Goal: Use online tool/utility: Utilize a website feature to perform a specific function

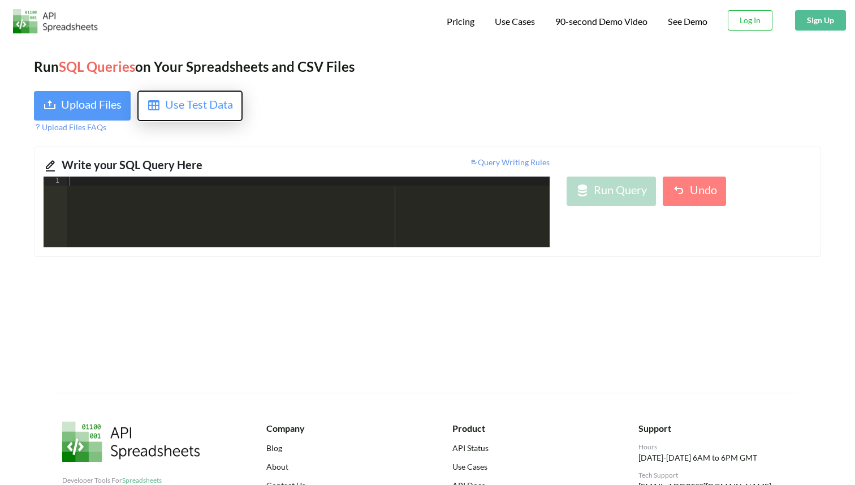
click at [187, 118] on button "Use Test Data" at bounding box center [189, 106] width 105 height 31
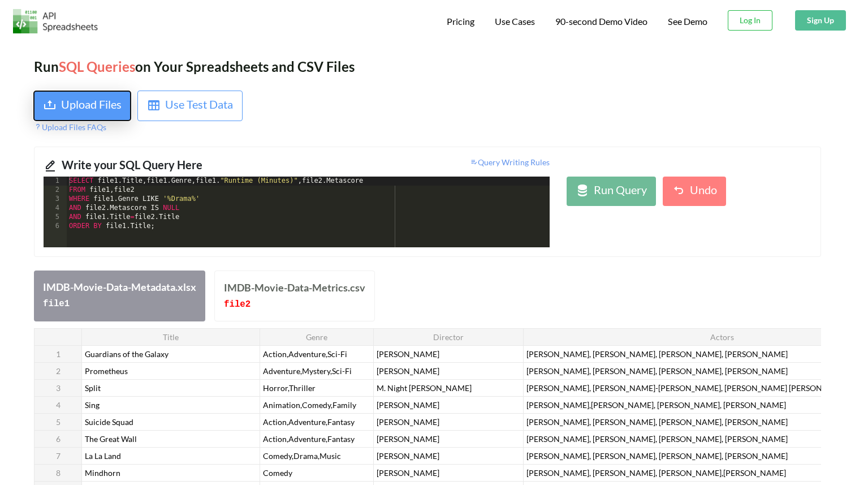
click at [93, 104] on div "Upload Files" at bounding box center [91, 106] width 61 height 20
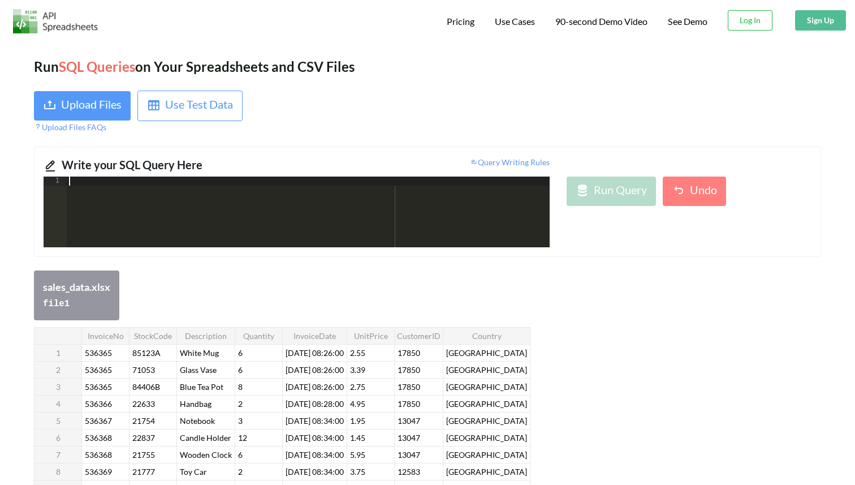
click at [221, 189] on div at bounding box center [308, 220] width 483 height 89
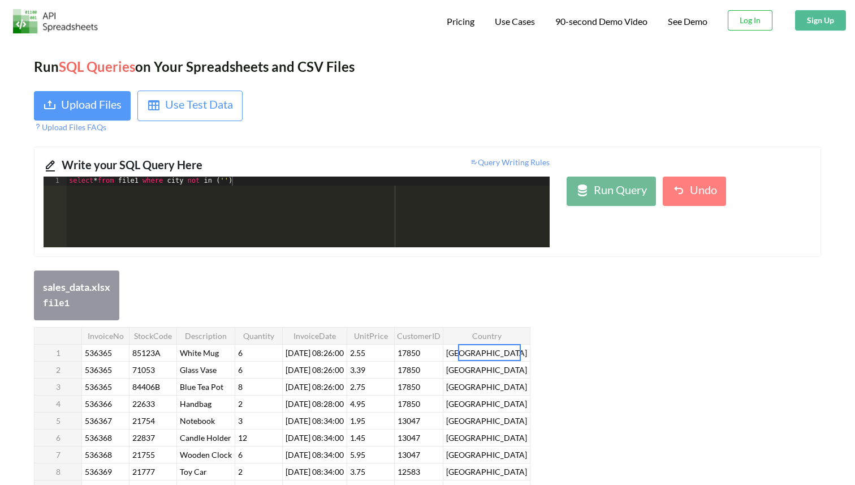
click at [325, 308] on div at bounding box center [489, 352] width 63 height 17
click at [325, 308] on input "[GEOGRAPHIC_DATA]" at bounding box center [489, 352] width 61 height 15
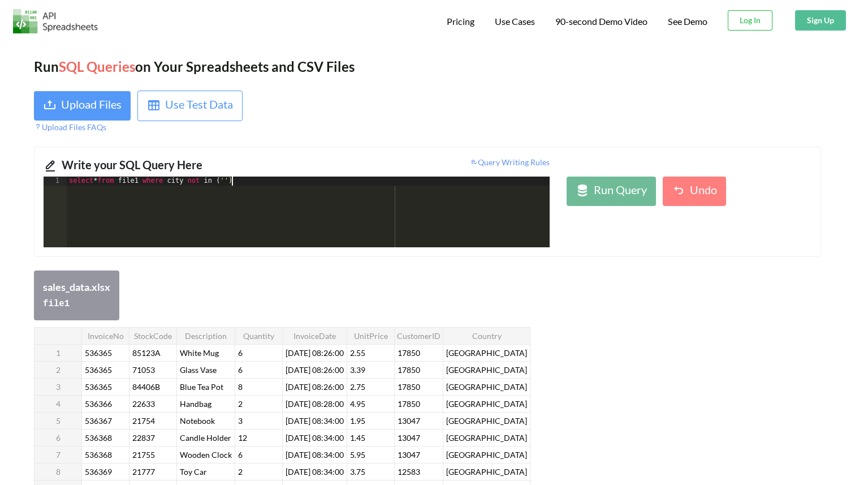
click at [232, 183] on div "select * from file1 where city not in ( '' )" at bounding box center [308, 220] width 483 height 89
paste textarea
click at [291, 184] on div "select * from file1 where city not in ( '[GEOGRAPHIC_DATA]' )" at bounding box center [308, 220] width 483 height 89
click at [325, 308] on div at bounding box center [489, 420] width 63 height 17
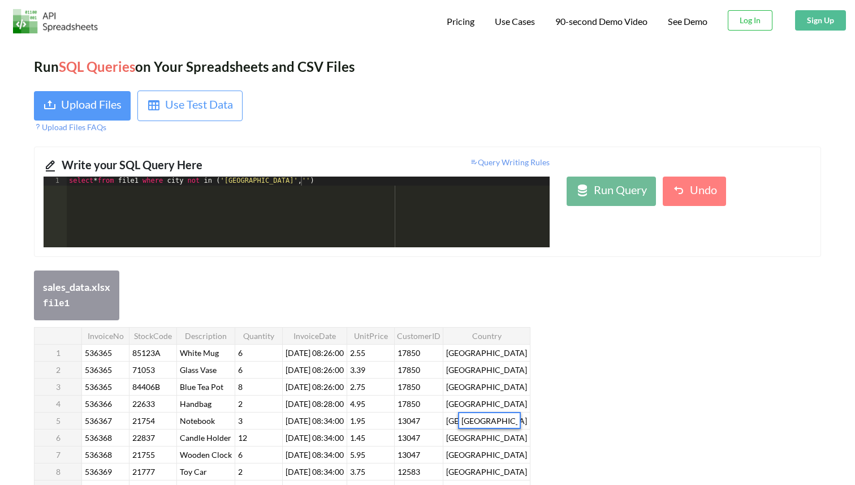
click at [325, 308] on input "[GEOGRAPHIC_DATA]" at bounding box center [489, 420] width 61 height 15
click at [302, 188] on div "select * from file1 where city not in ( '[GEOGRAPHIC_DATA]' , '' )" at bounding box center [308, 220] width 483 height 89
click at [302, 184] on div "select * from file1 where city not in ( '[GEOGRAPHIC_DATA]' , '' )" at bounding box center [308, 220] width 483 height 89
click at [325, 185] on div "select * from file1 where city not in ( '[GEOGRAPHIC_DATA]' , '[GEOGRAPHIC_DATA…" at bounding box center [308, 220] width 483 height 89
click at [325, 308] on th "UnitPrice" at bounding box center [371, 335] width 48 height 17
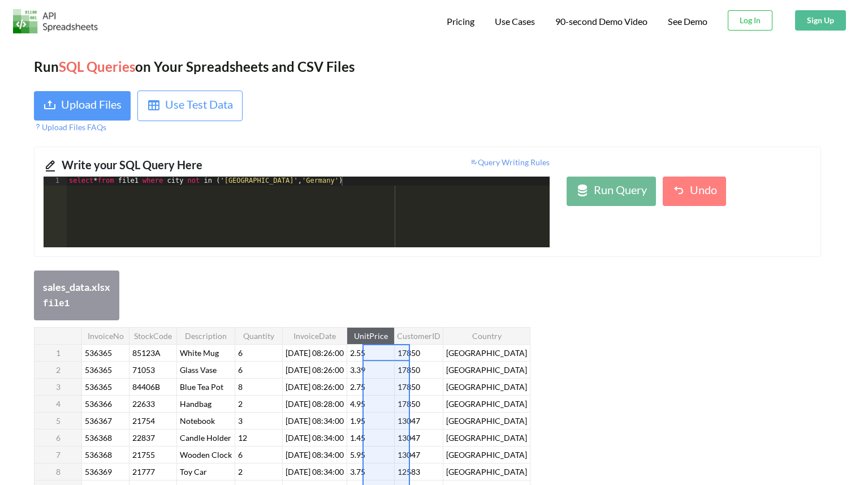
click at [325, 308] on th "UnitPrice" at bounding box center [371, 335] width 48 height 17
click at [325, 184] on div "select * from file1 where city not in ( '[GEOGRAPHIC_DATA]' , '[GEOGRAPHIC_DATA…" at bounding box center [308, 220] width 483 height 89
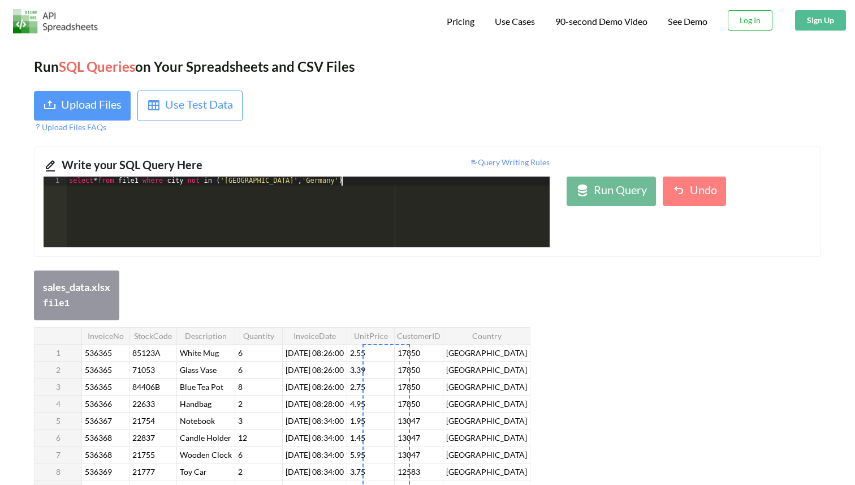
scroll to position [110, 0]
click at [325, 308] on th "UnitPrice" at bounding box center [371, 335] width 48 height 17
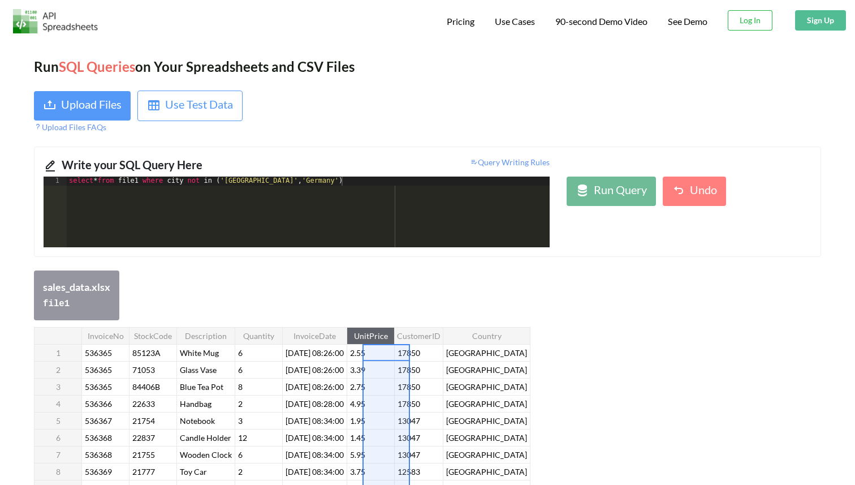
click at [325, 308] on th "UnitPrice" at bounding box center [371, 335] width 48 height 17
drag, startPoint x: 400, startPoint y: 333, endPoint x: 368, endPoint y: 335, distance: 31.8
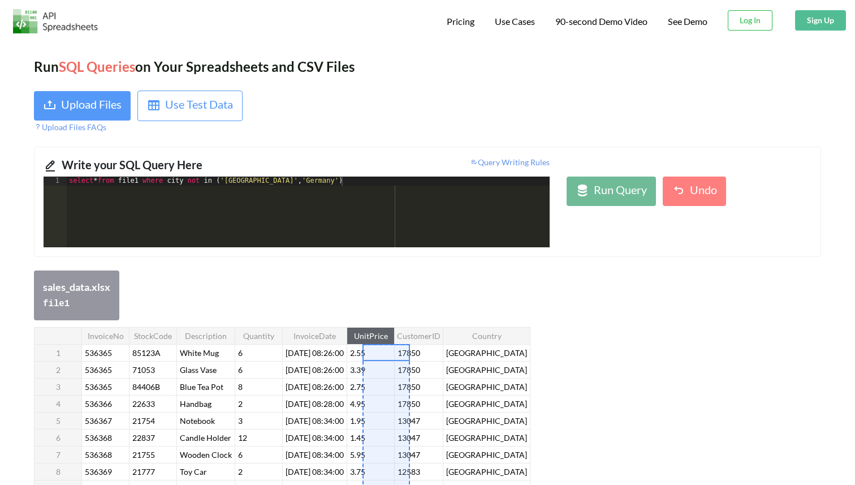
click at [325, 308] on th "UnitPrice" at bounding box center [371, 335] width 48 height 17
drag, startPoint x: 371, startPoint y: 335, endPoint x: 412, endPoint y: 335, distance: 41.9
click at [325, 308] on tr "InvoiceNo StockCode Description Quantity InvoiceDate UnitPrice CustomerID Count…" at bounding box center [283, 335] width 496 height 17
click at [325, 186] on div "select * from file1 where city not in ( '[GEOGRAPHIC_DATA]' , '[GEOGRAPHIC_DATA…" at bounding box center [308, 220] width 483 height 89
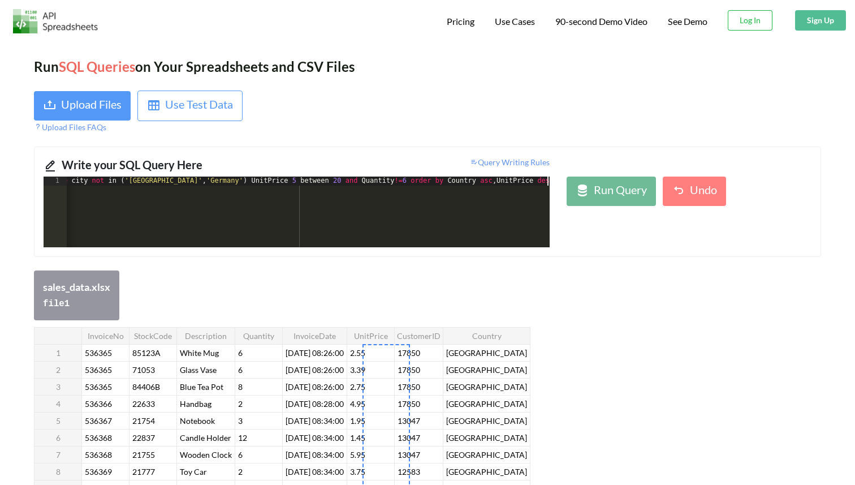
scroll to position [0, 95]
click at [325, 186] on div "Run Query" at bounding box center [620, 191] width 53 height 20
click at [325, 175] on div "Query Writing Rules" at bounding box center [428, 166] width 262 height 20
click at [325, 180] on div "select * from file1 where city not in ( '[GEOGRAPHIC_DATA]' , '[GEOGRAPHIC_DATA…" at bounding box center [260, 220] width 579 height 89
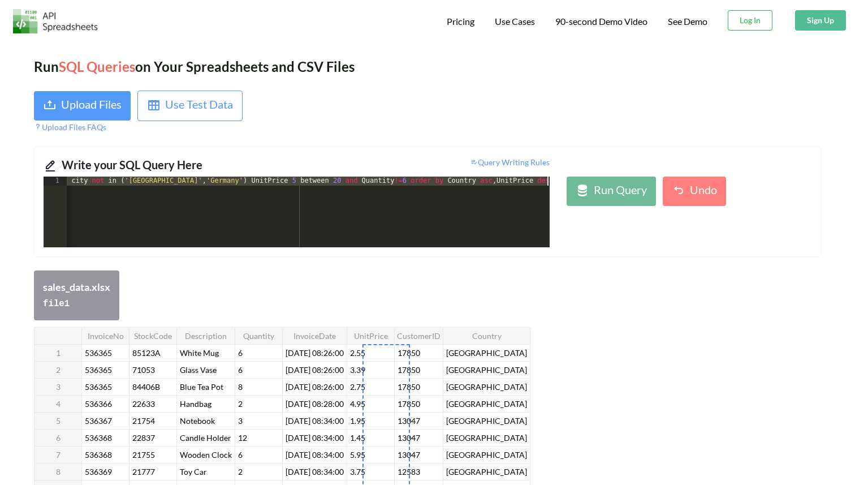
click at [325, 180] on div "select * from file1 where city not in ( '[GEOGRAPHIC_DATA]' , '[GEOGRAPHIC_DATA…" at bounding box center [260, 220] width 579 height 89
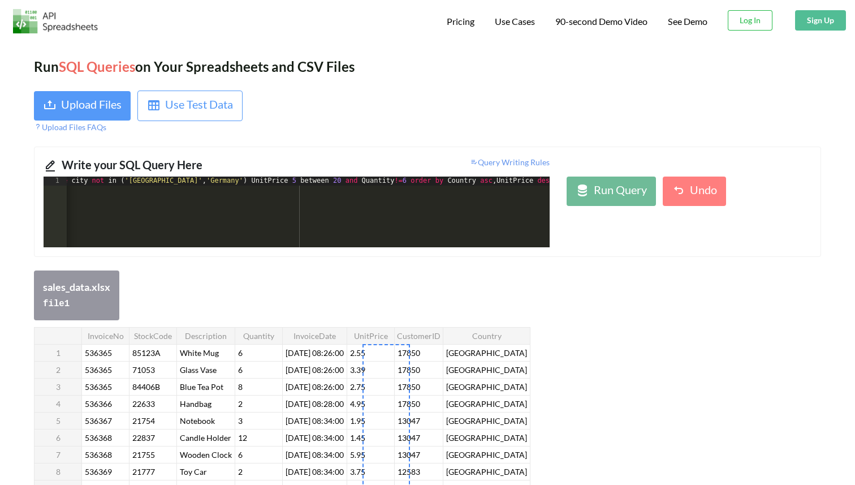
click at [325, 180] on div "select * from file1 where city not in ( '[GEOGRAPHIC_DATA]' , '[GEOGRAPHIC_DATA…" at bounding box center [260, 220] width 579 height 89
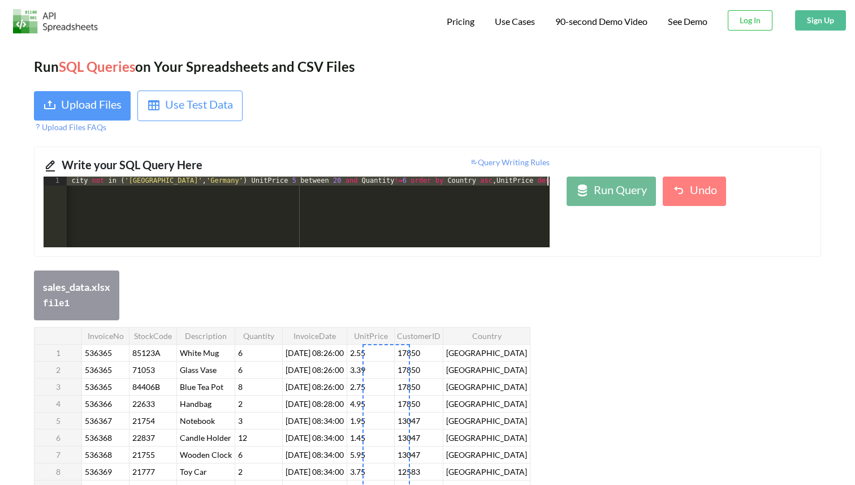
click at [325, 180] on div "select * from file1 where city not in ( '[GEOGRAPHIC_DATA]' , '[GEOGRAPHIC_DATA…" at bounding box center [260, 220] width 579 height 89
click at [325, 201] on div "select * from file1 where city not in ( '[GEOGRAPHIC_DATA]' , '[GEOGRAPHIC_DATA…" at bounding box center [260, 220] width 579 height 89
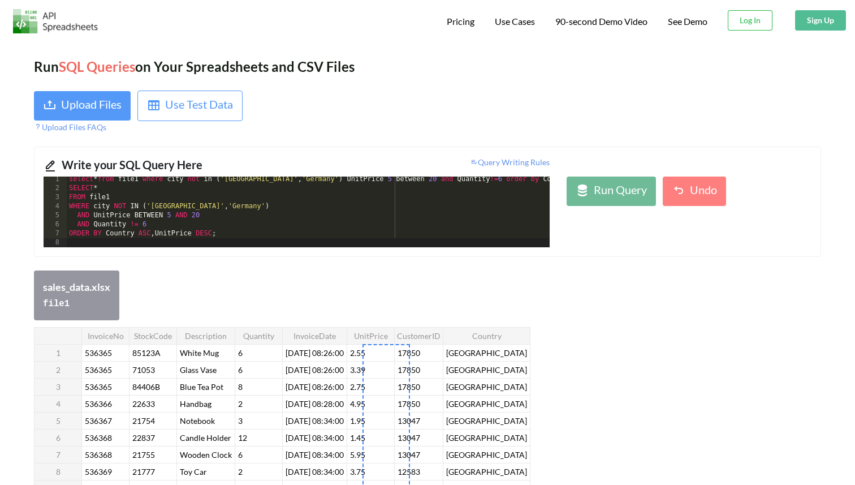
scroll to position [0, 0]
click at [325, 180] on div "select * from file1 where city not in ( '[GEOGRAPHIC_DATA]' , '[GEOGRAPHIC_DATA…" at bounding box center [358, 220] width 583 height 89
click at [325, 180] on div "select * from file1 where city not in ( '[GEOGRAPHIC_DATA]' , '[GEOGRAPHIC_DATA…" at bounding box center [366, 220] width 599 height 89
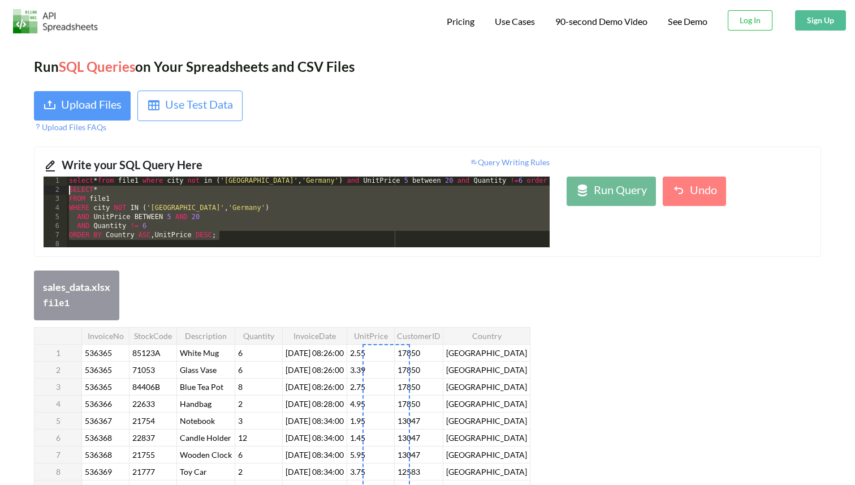
drag, startPoint x: 228, startPoint y: 232, endPoint x: 68, endPoint y: 192, distance: 164.4
click at [68, 192] on div "select * from file1 where city not in ( '[GEOGRAPHIC_DATA]' , '[GEOGRAPHIC_DATA…" at bounding box center [369, 220] width 604 height 89
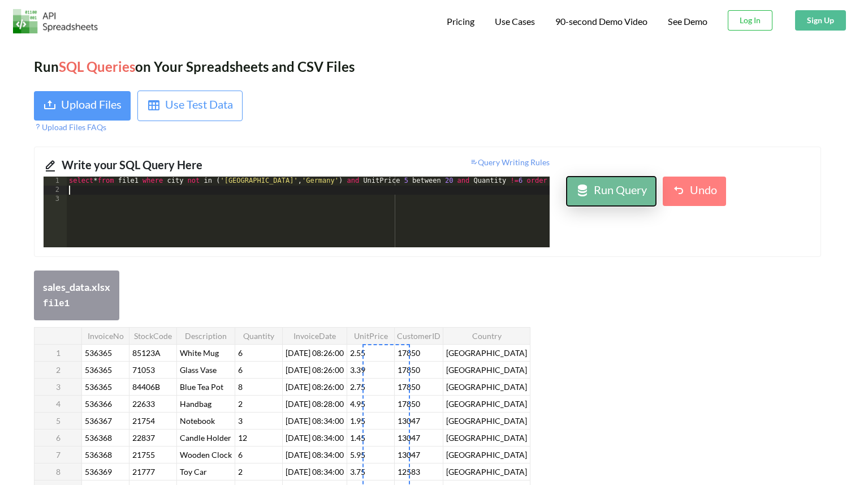
click at [325, 200] on div "Run Query" at bounding box center [620, 191] width 53 height 20
click at [81, 196] on div "select * from file1 where city not in ( '[GEOGRAPHIC_DATA]' , '[GEOGRAPHIC_DATA…" at bounding box center [369, 220] width 604 height 89
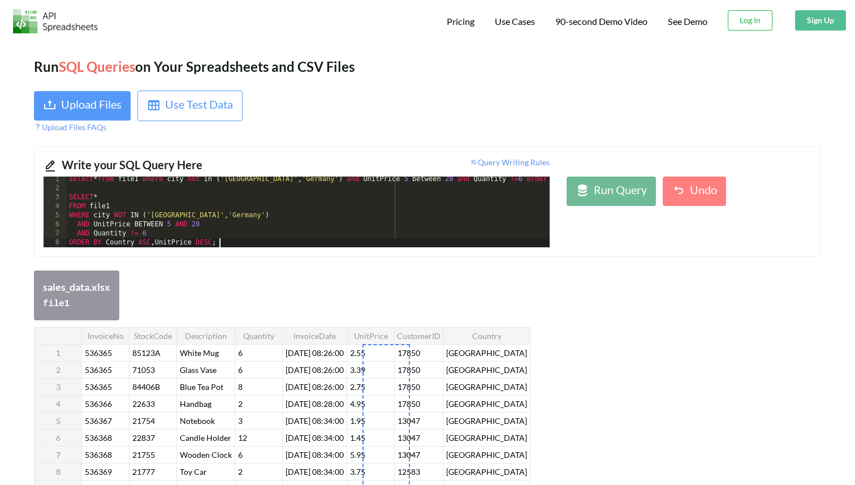
click at [106, 181] on div "select * from file1 where city not in ( '[GEOGRAPHIC_DATA]' , '[GEOGRAPHIC_DATA…" at bounding box center [369, 219] width 604 height 89
click at [106, 181] on div "select * from file1 where city not in ( '[GEOGRAPHIC_DATA]' , '[GEOGRAPHIC_DATA…" at bounding box center [369, 220] width 604 height 89
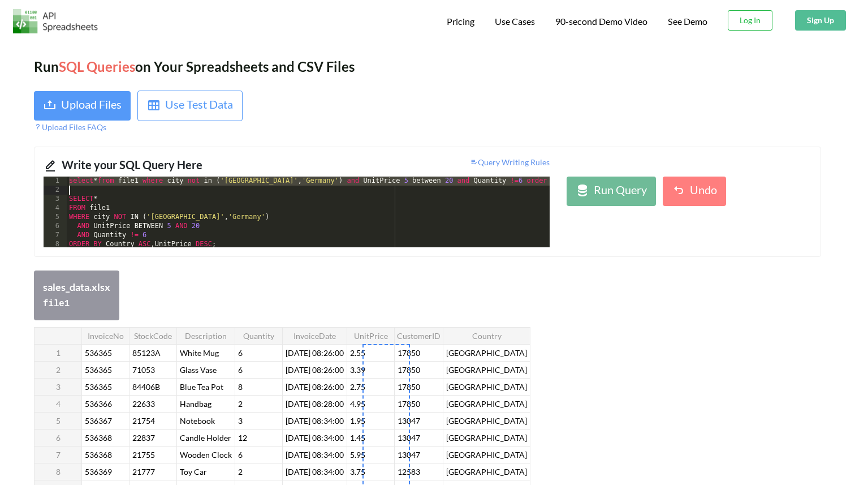
click at [106, 181] on div "select * from file1 where city not in ( '[GEOGRAPHIC_DATA]' , '[GEOGRAPHIC_DATA…" at bounding box center [369, 220] width 604 height 89
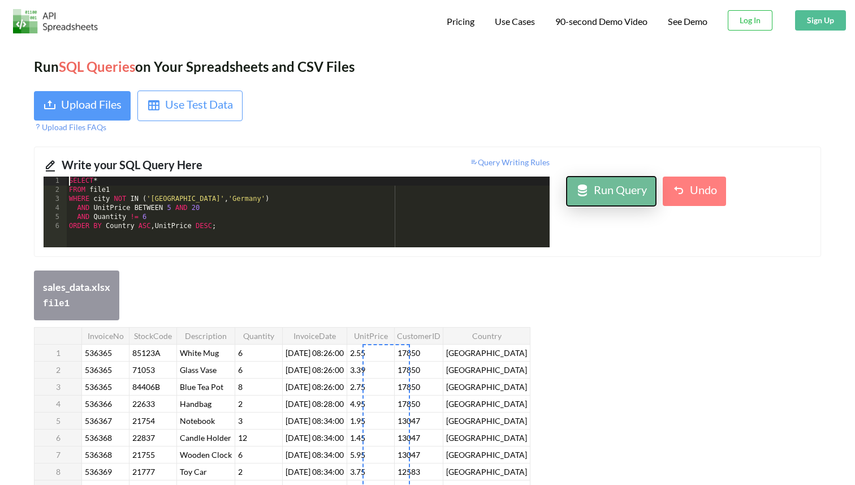
click at [325, 192] on div "Run Query" at bounding box center [620, 191] width 53 height 20
click at [325, 281] on div "sales_data.xlsx file 1" at bounding box center [427, 295] width 787 height 50
click at [325, 187] on div "Run Query" at bounding box center [620, 191] width 53 height 20
click at [110, 200] on div "SELECT * FROM file1 WHERE city NOT IN ( '[GEOGRAPHIC_DATA]' , '[GEOGRAPHIC_DATA…" at bounding box center [308, 220] width 483 height 89
click at [325, 201] on div "Run Query" at bounding box center [611, 191] width 71 height 20
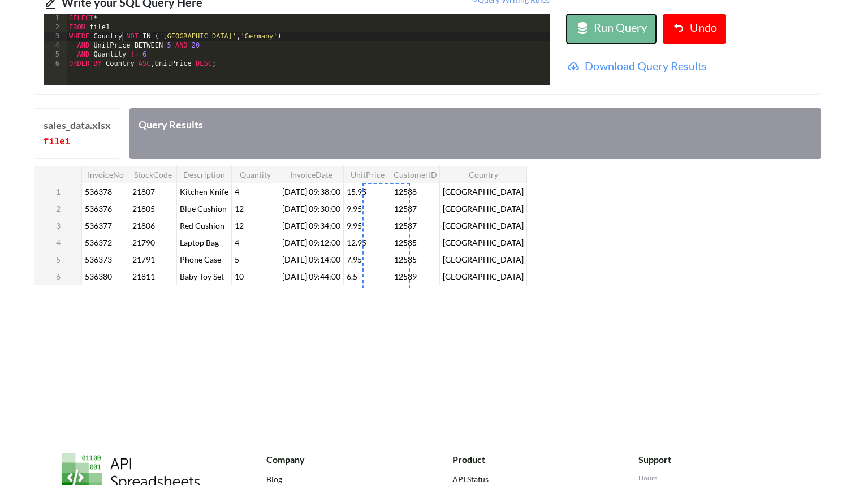
scroll to position [156, 0]
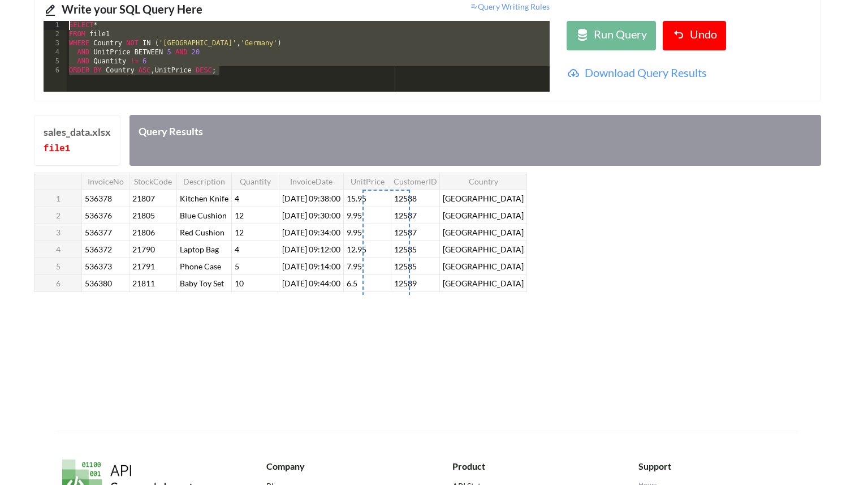
drag, startPoint x: 226, startPoint y: 74, endPoint x: 80, endPoint y: 16, distance: 156.6
click at [80, 16] on div "Write your SQL Query Here Query Writing Rules 1 2 3 4 5 6 SELECT * FROM file1 W…" at bounding box center [427, 46] width 787 height 110
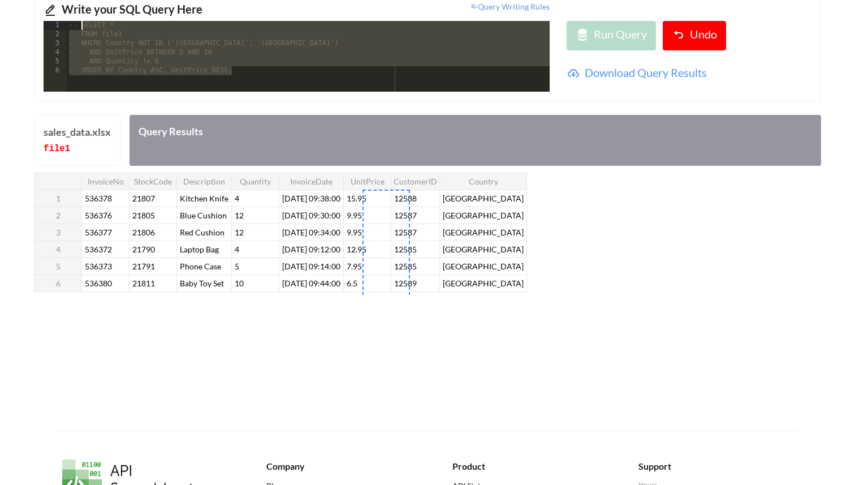
click at [212, 81] on div "-- SELECT * -- FROM file1 -- WHERE Country NOT IN ('[GEOGRAPHIC_DATA]', '[GEOGR…" at bounding box center [308, 65] width 483 height 89
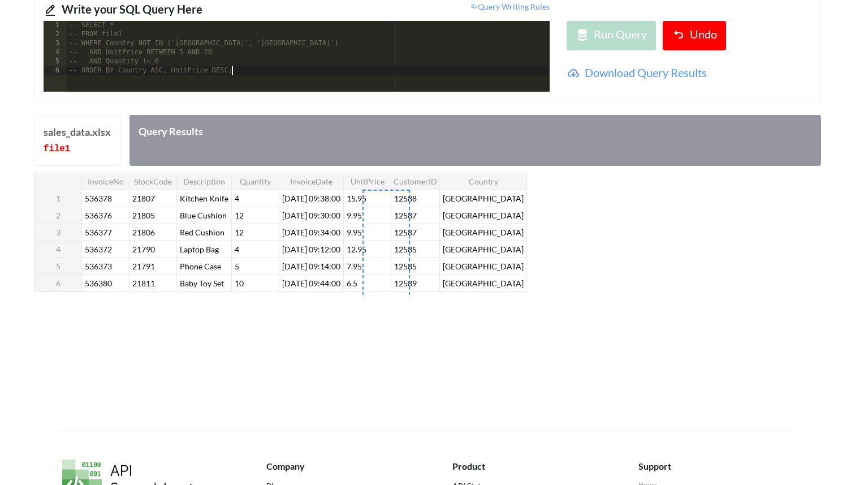
click at [194, 81] on div "-- SELECT * -- FROM file1 -- WHERE Country NOT IN ('[GEOGRAPHIC_DATA]', '[GEOGR…" at bounding box center [308, 65] width 483 height 89
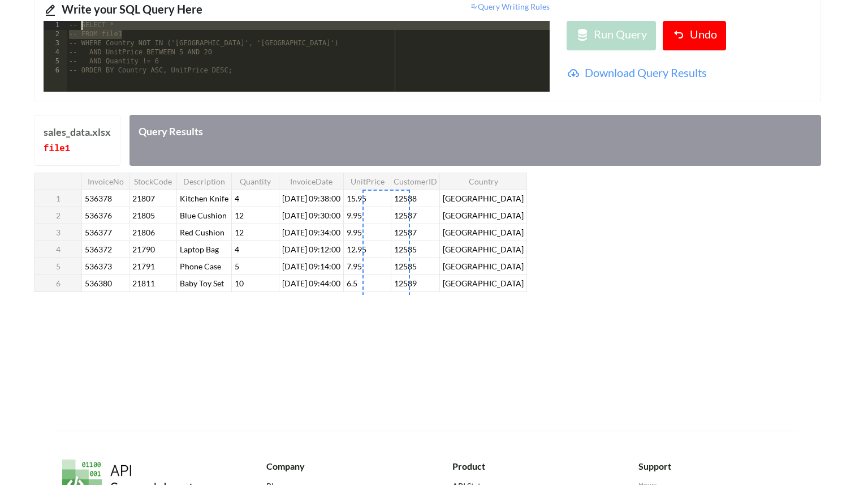
drag, startPoint x: 127, startPoint y: 37, endPoint x: 80, endPoint y: 28, distance: 47.8
click at [80, 28] on div "-- SELECT * -- FROM file1 -- WHERE Country NOT IN ('[GEOGRAPHIC_DATA]', '[GEOGR…" at bounding box center [308, 65] width 483 height 89
click at [75, 81] on div "-- SELECT * -- FROM file1 -- WHERE Country NOT IN ('[GEOGRAPHIC_DATA]', '[GEOGR…" at bounding box center [308, 65] width 483 height 89
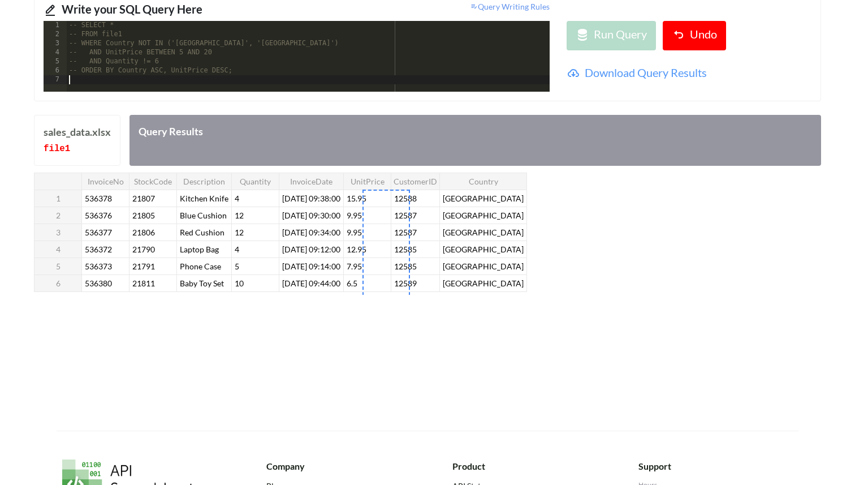
scroll to position [2, 0]
click at [81, 88] on div "-- SELECT * -- FROM file1 -- WHERE Country NOT IN ('[GEOGRAPHIC_DATA]', '[GEOGR…" at bounding box center [308, 63] width 483 height 89
click at [119, 85] on div "-- SELECT * -- FROM file1 -- WHERE Country NOT IN ('[GEOGRAPHIC_DATA]', '[GEOGR…" at bounding box center [308, 63] width 483 height 89
click at [172, 90] on div "-- FROM file1 -- WHERE Country NOT IN ('[GEOGRAPHIC_DATA]', '[GEOGRAPHIC_DATA]'…" at bounding box center [308, 63] width 483 height 89
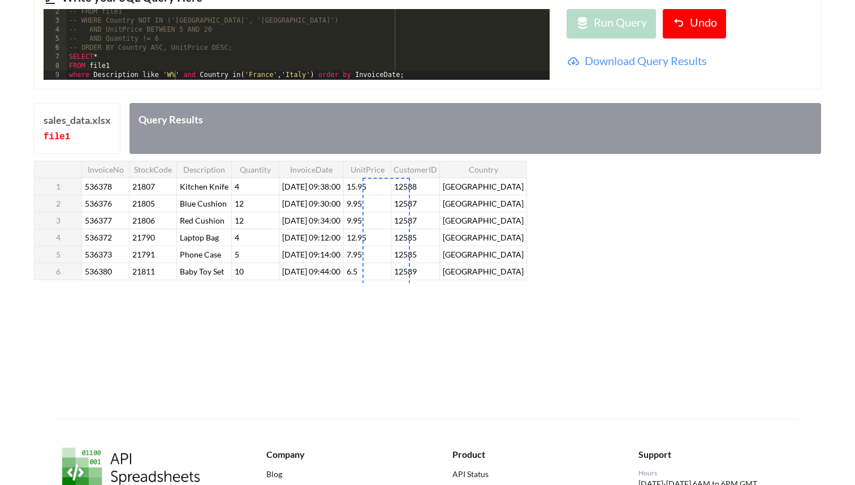
scroll to position [173, 0]
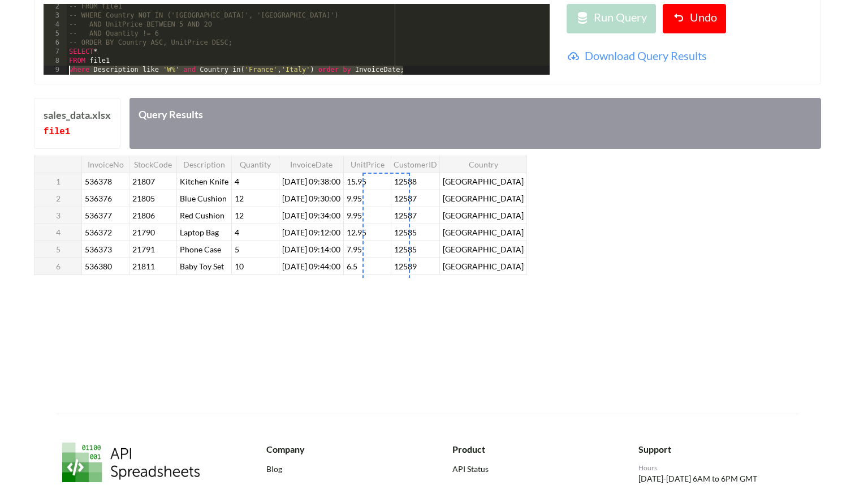
drag, startPoint x: 425, startPoint y: 67, endPoint x: 70, endPoint y: 67, distance: 354.7
click at [70, 67] on div "-- FROM file1 -- WHERE Country NOT IN ('[GEOGRAPHIC_DATA]', '[GEOGRAPHIC_DATA]'…" at bounding box center [308, 46] width 483 height 89
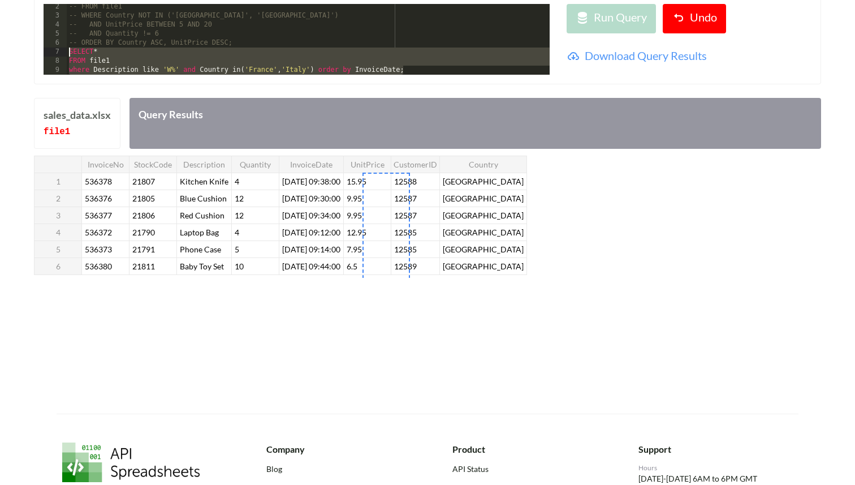
drag, startPoint x: 408, startPoint y: 71, endPoint x: 65, endPoint y: 51, distance: 343.4
click at [65, 51] on div "2 3 4 5 6 7 8 9 -- FROM file1 -- WHERE Country NOT IN ('[GEOGRAPHIC_DATA]', '[G…" at bounding box center [297, 39] width 506 height 71
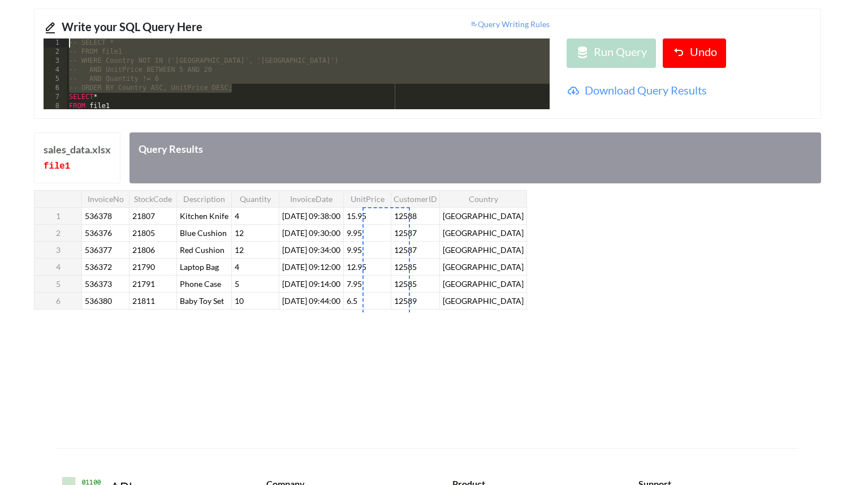
scroll to position [0, 0]
drag, startPoint x: 244, startPoint y: 79, endPoint x: 91, endPoint y: 25, distance: 163.0
click at [91, 25] on div "Write your SQL Query Here Query Writing Rules 1 2 3 4 5 6 7 8 9 -- SELECT * -- …" at bounding box center [427, 63] width 787 height 110
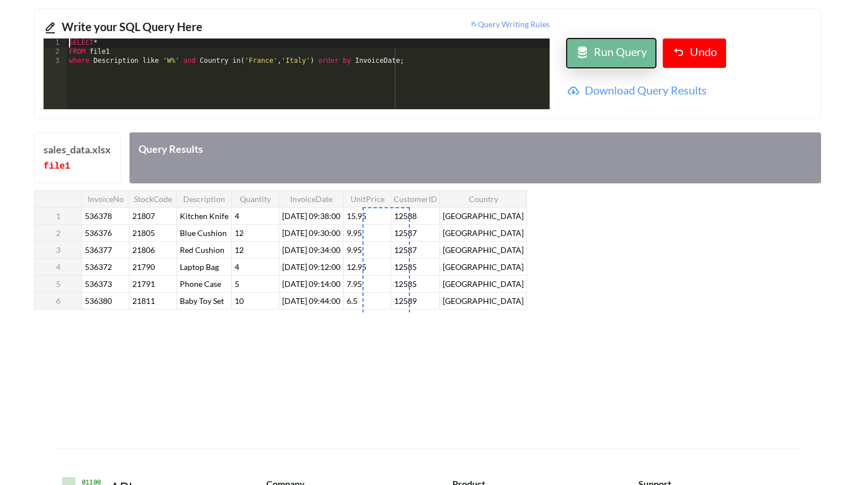
click at [325, 48] on div "Run Query" at bounding box center [611, 53] width 71 height 20
